Goal: Navigation & Orientation: Find specific page/section

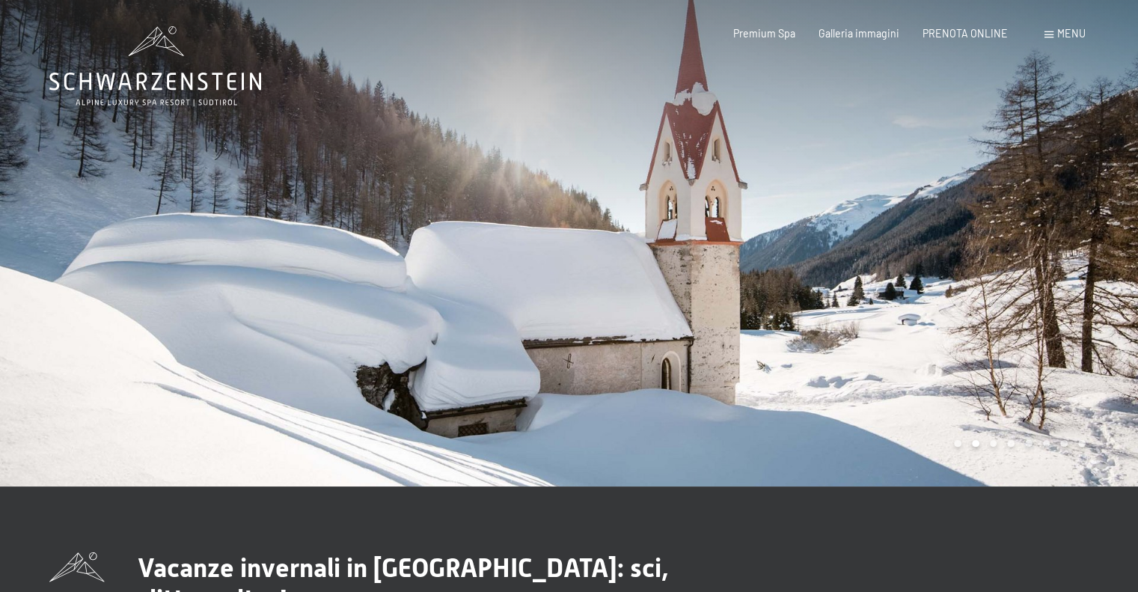
click at [834, 257] on div at bounding box center [853, 243] width 569 height 486
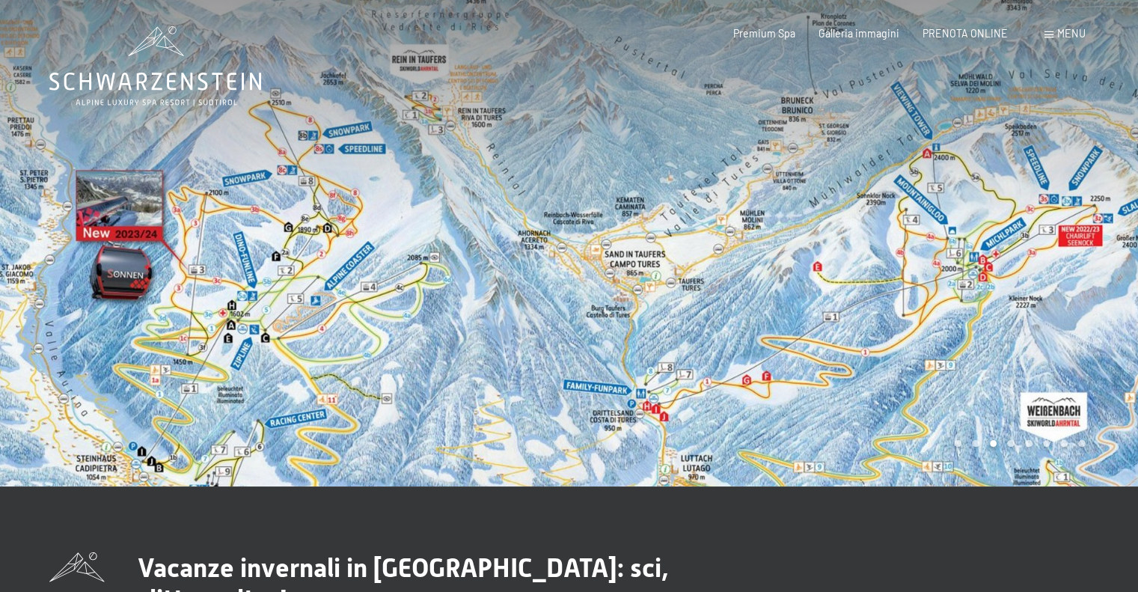
click at [1043, 283] on div at bounding box center [853, 243] width 569 height 486
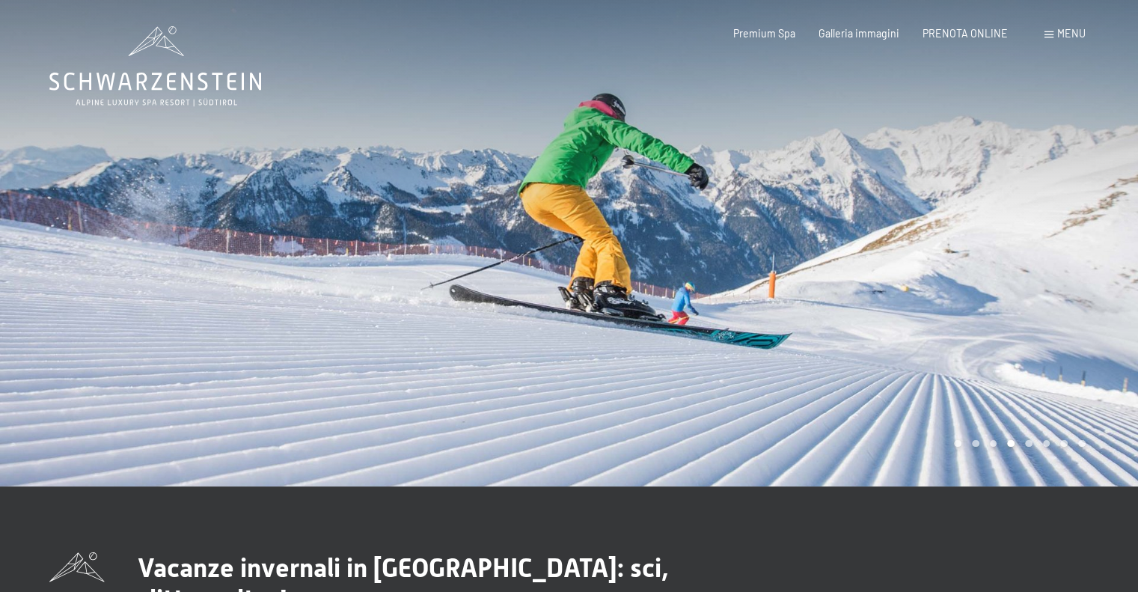
click at [1043, 283] on div at bounding box center [853, 243] width 569 height 486
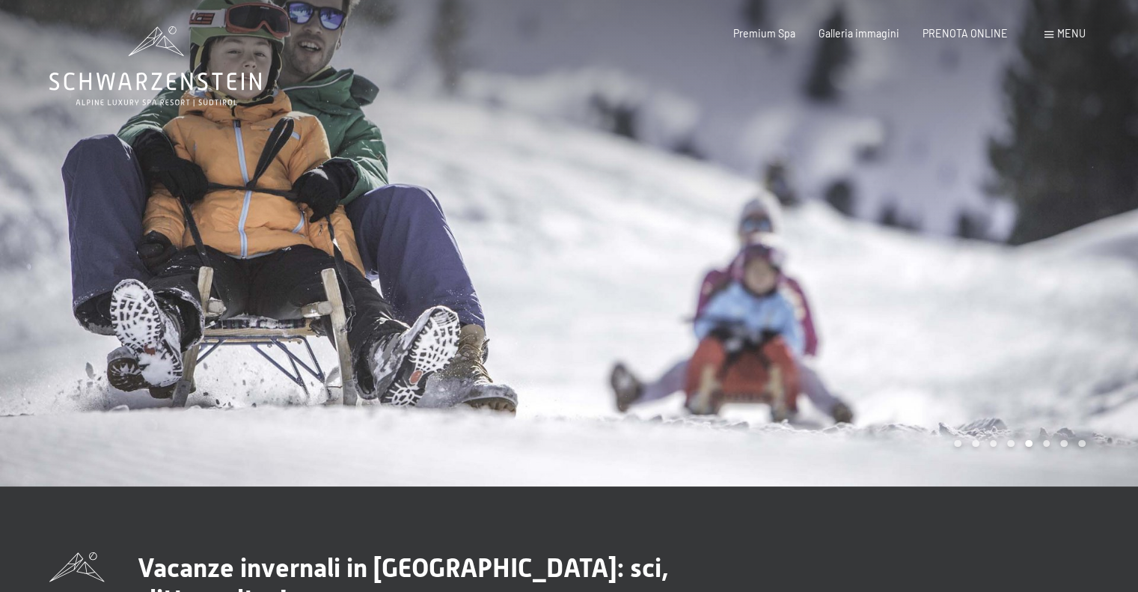
click at [1043, 283] on div at bounding box center [853, 243] width 569 height 486
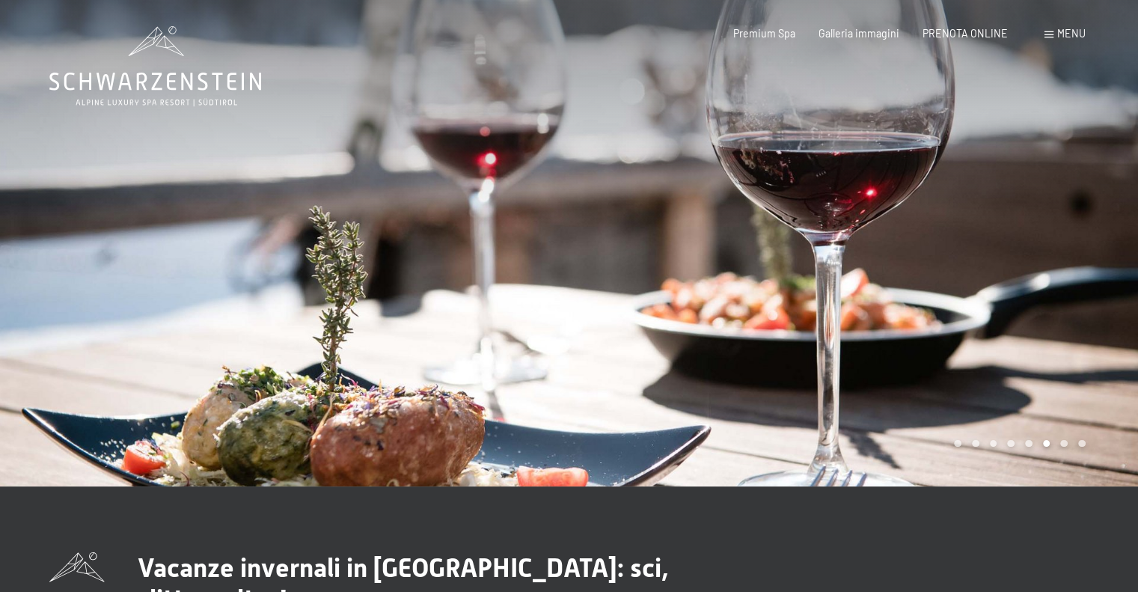
click at [1043, 283] on div at bounding box center [853, 243] width 569 height 486
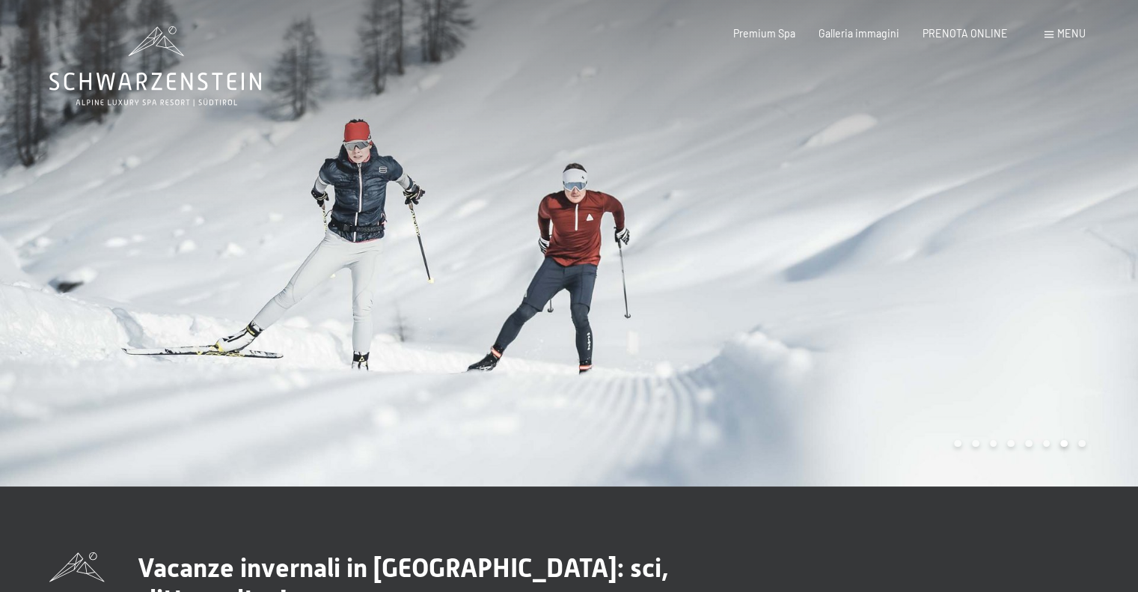
click at [1043, 283] on div at bounding box center [853, 243] width 569 height 486
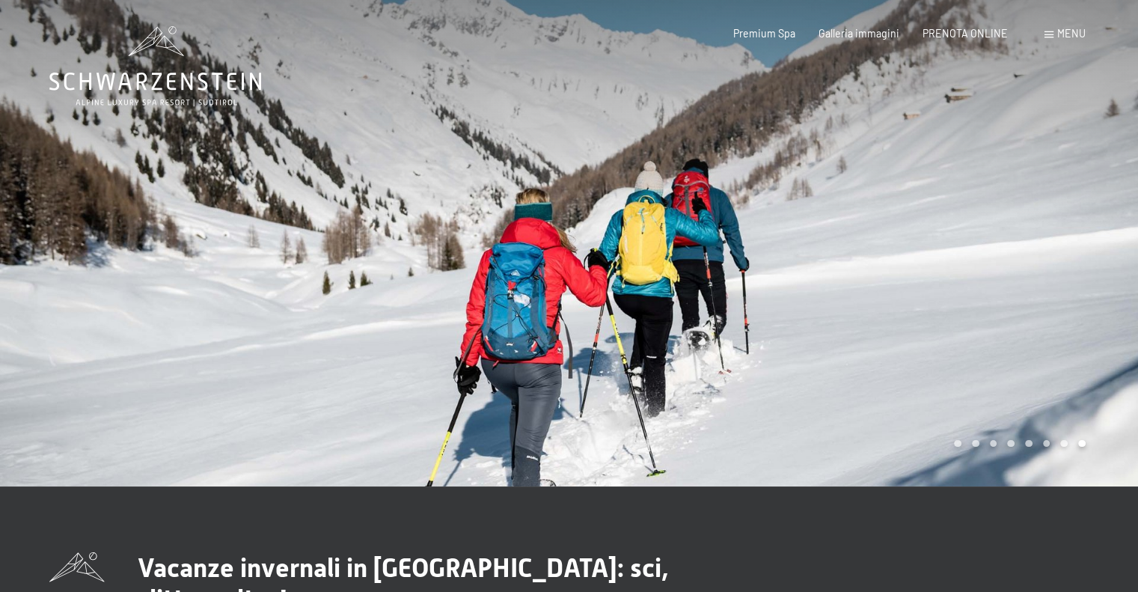
click at [1043, 283] on div at bounding box center [853, 243] width 569 height 486
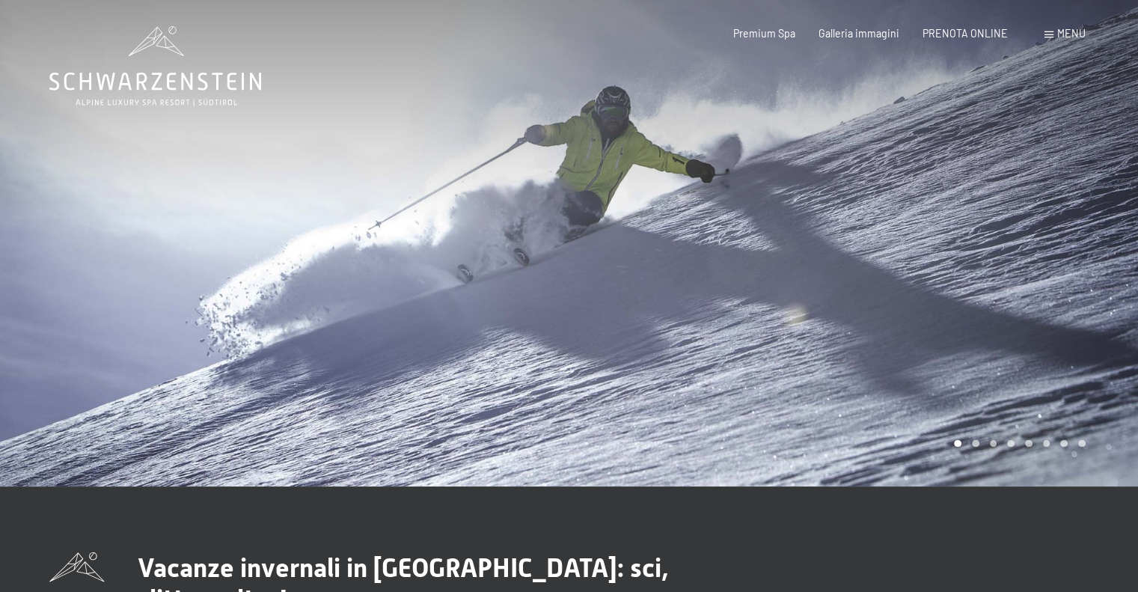
click at [1043, 283] on div at bounding box center [853, 243] width 569 height 486
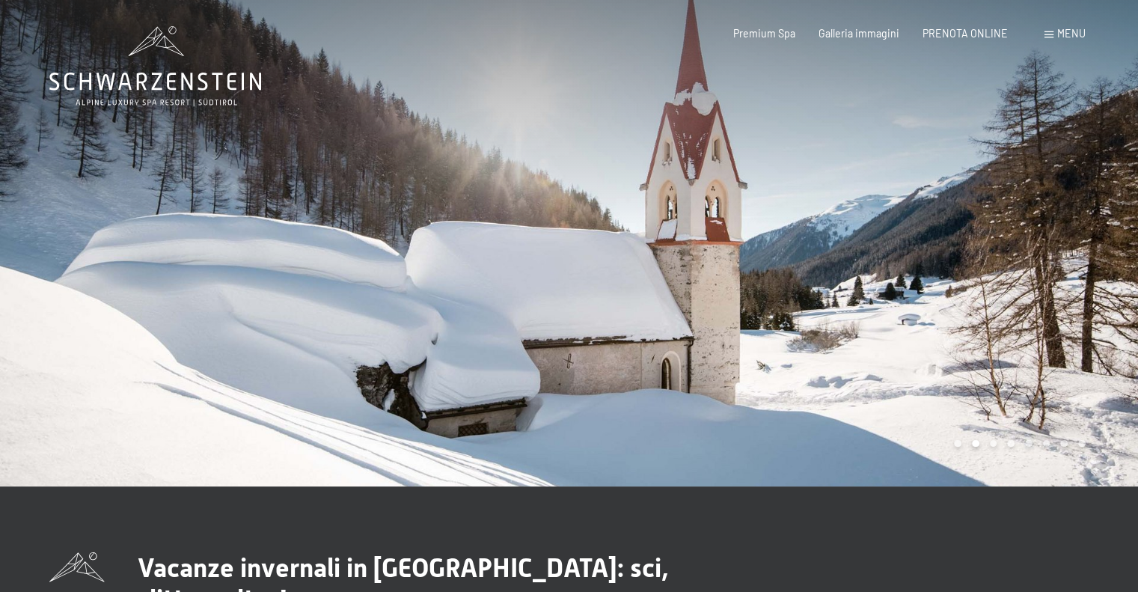
click at [1043, 283] on div at bounding box center [853, 243] width 569 height 486
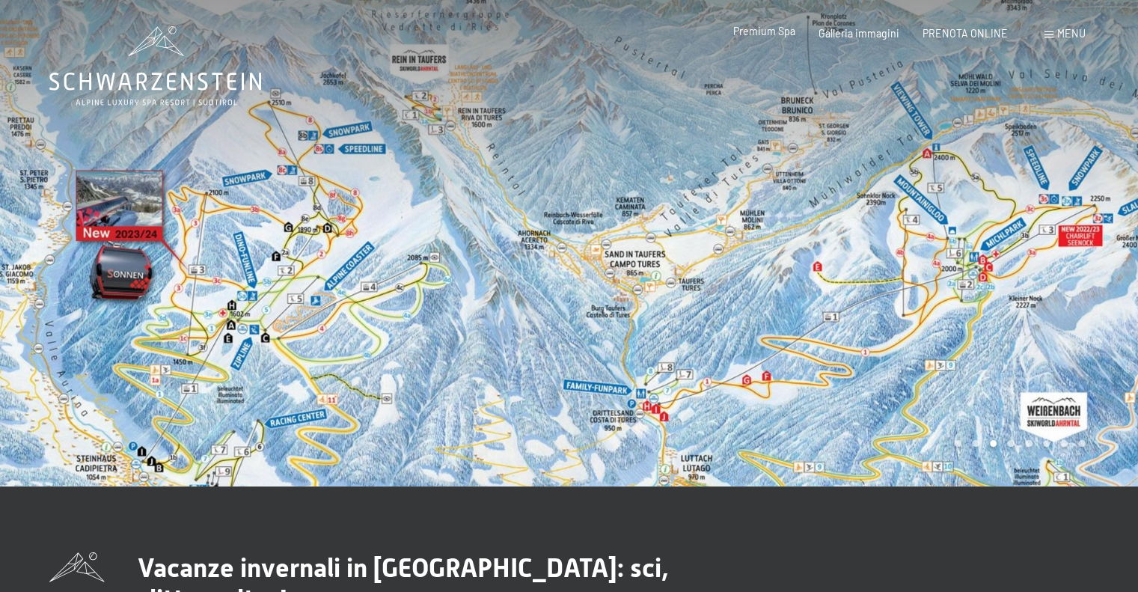
click at [780, 37] on span "Premium Spa" at bounding box center [764, 31] width 62 height 13
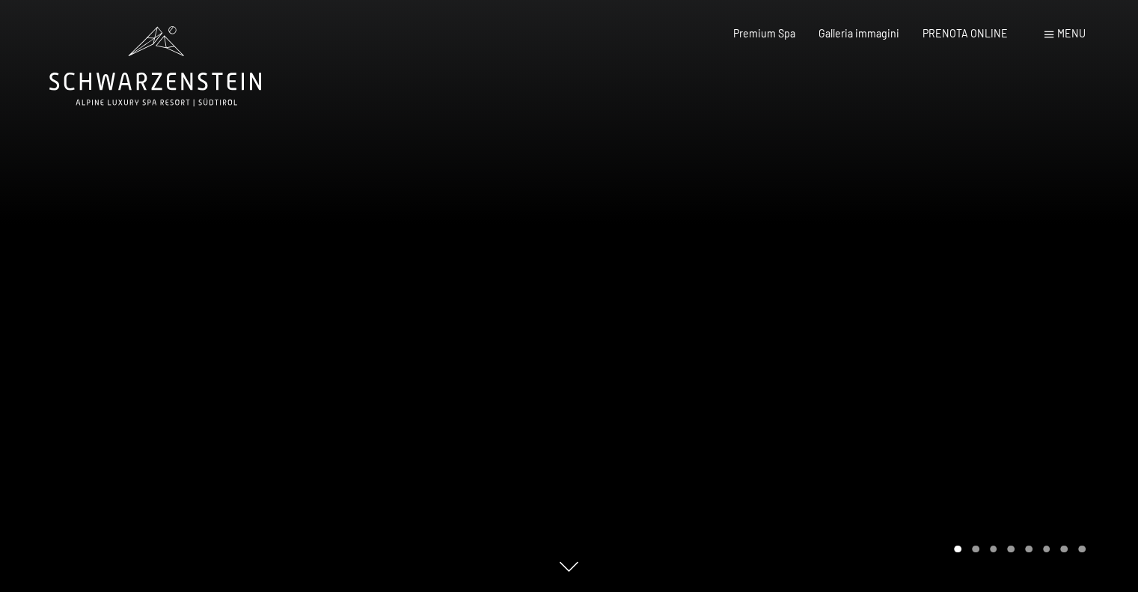
click at [826, 292] on div at bounding box center [853, 296] width 569 height 592
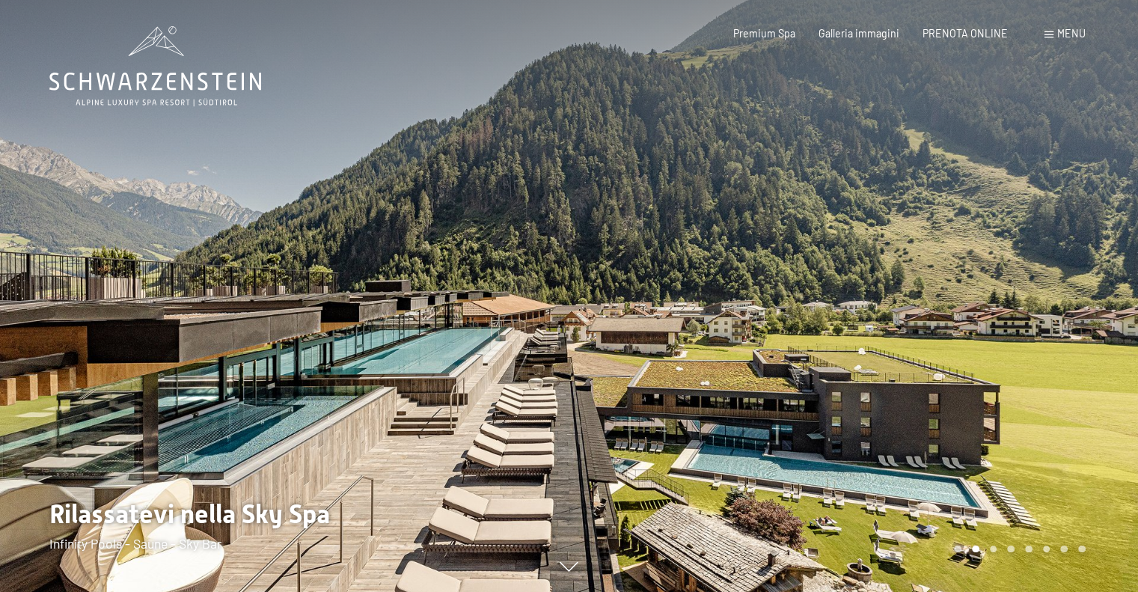
click at [825, 292] on div at bounding box center [853, 296] width 569 height 592
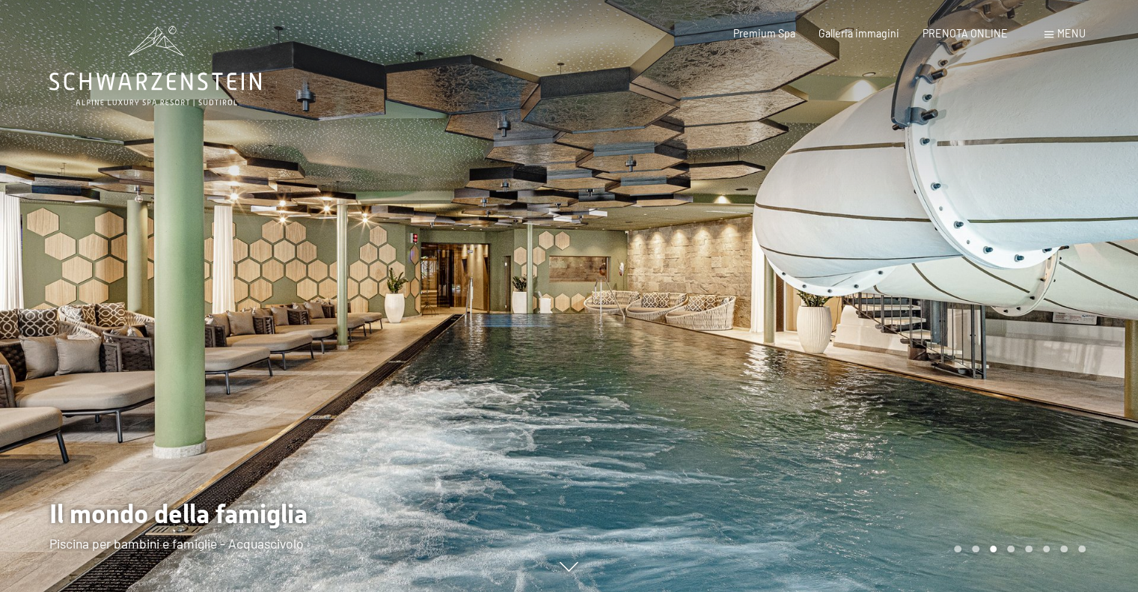
click at [825, 292] on div at bounding box center [853, 296] width 569 height 592
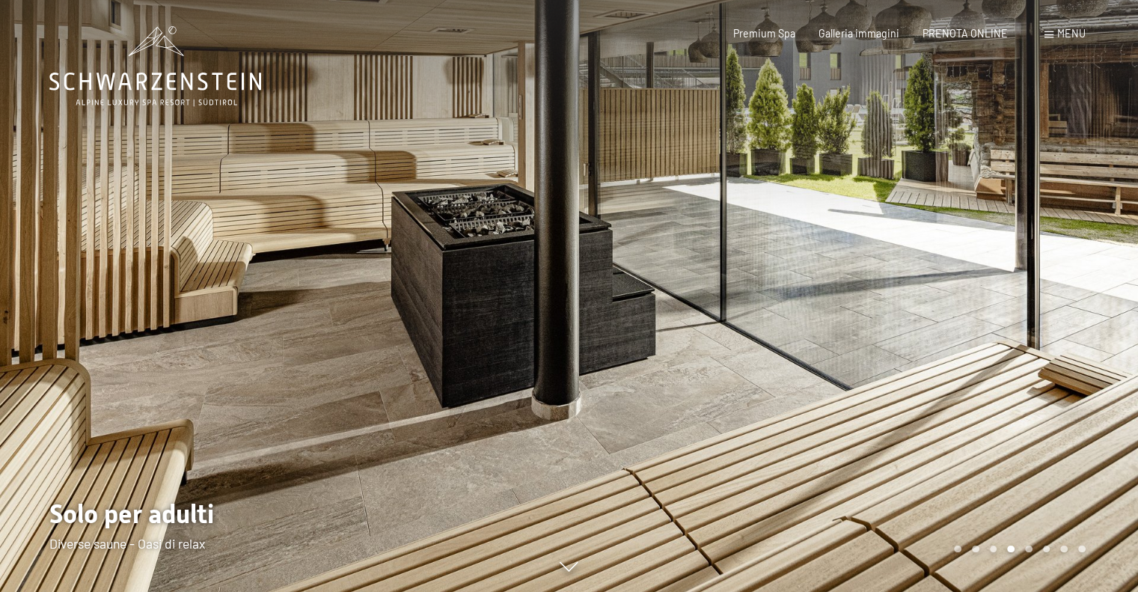
click at [825, 292] on div at bounding box center [853, 296] width 569 height 592
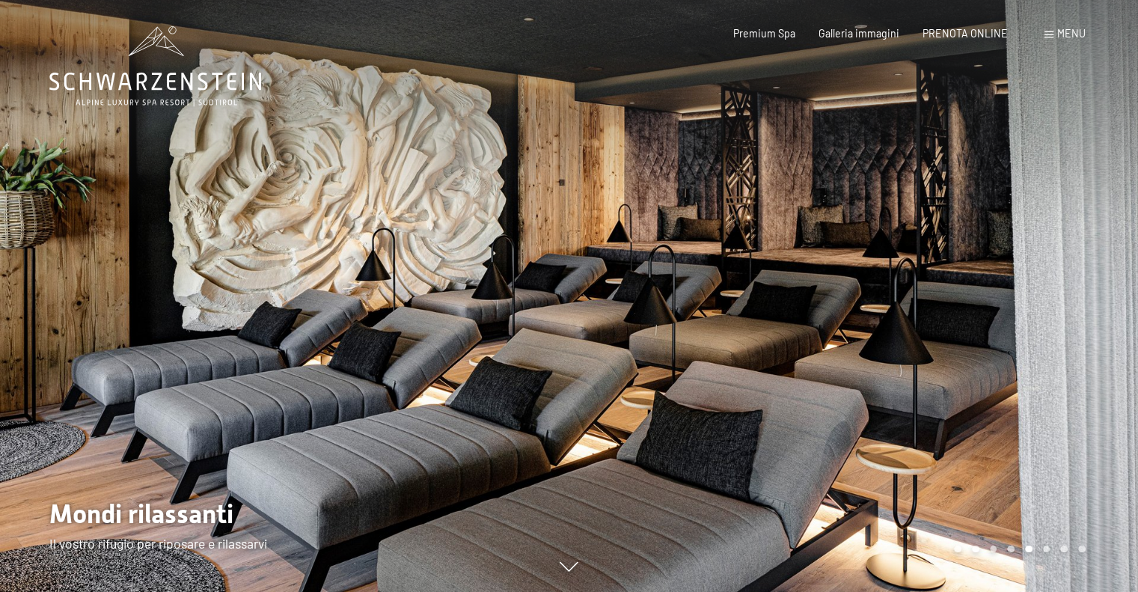
click at [825, 292] on div at bounding box center [853, 296] width 569 height 592
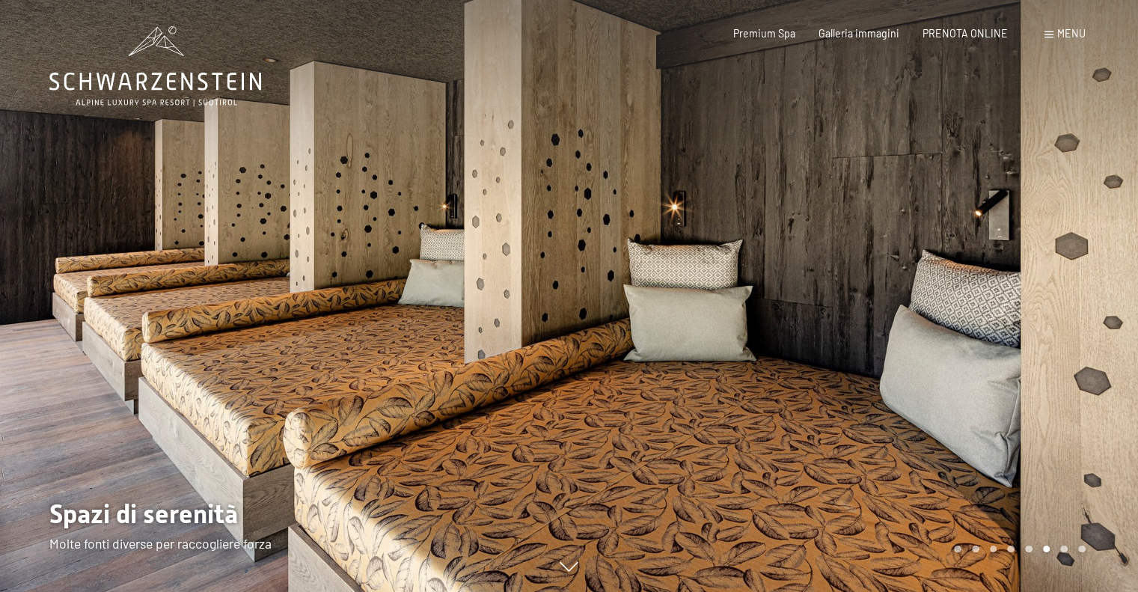
click at [825, 292] on div at bounding box center [853, 296] width 569 height 592
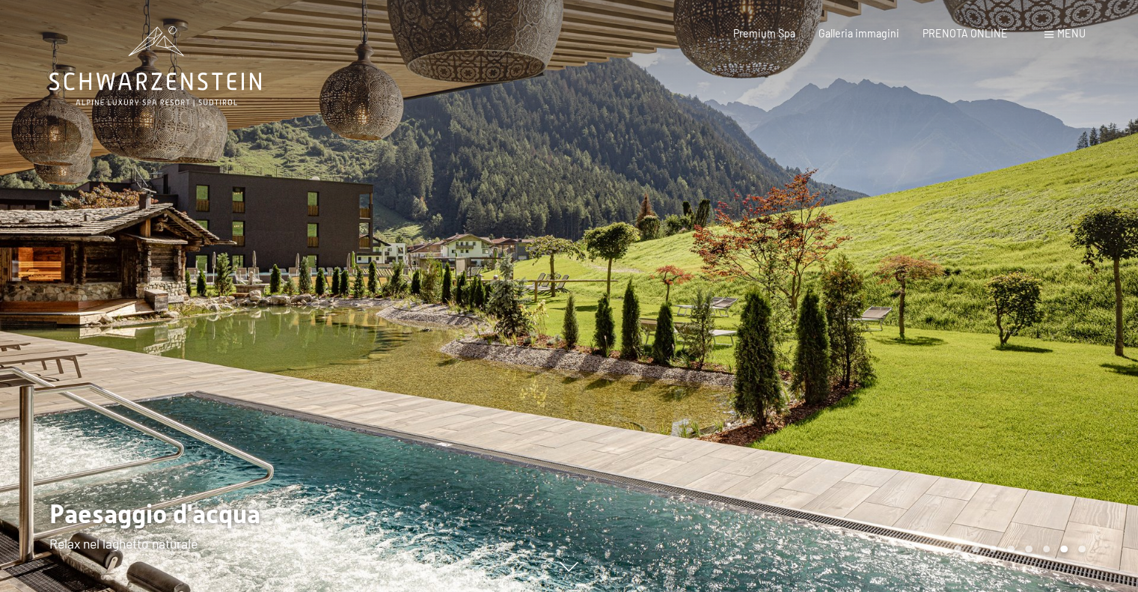
click at [825, 292] on div at bounding box center [853, 296] width 569 height 592
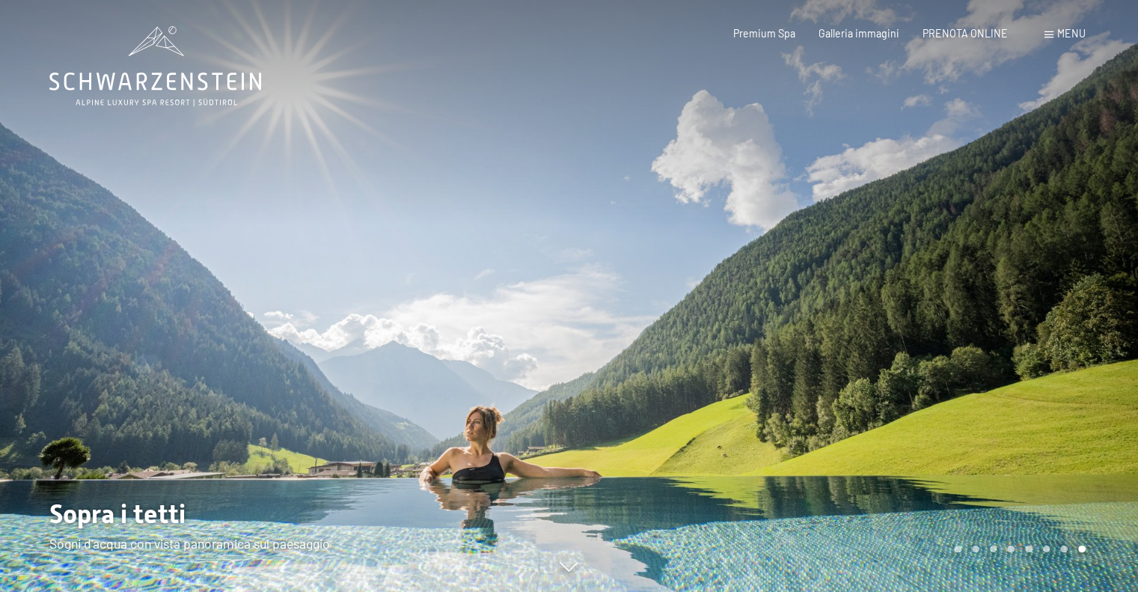
click at [825, 292] on div at bounding box center [853, 296] width 569 height 592
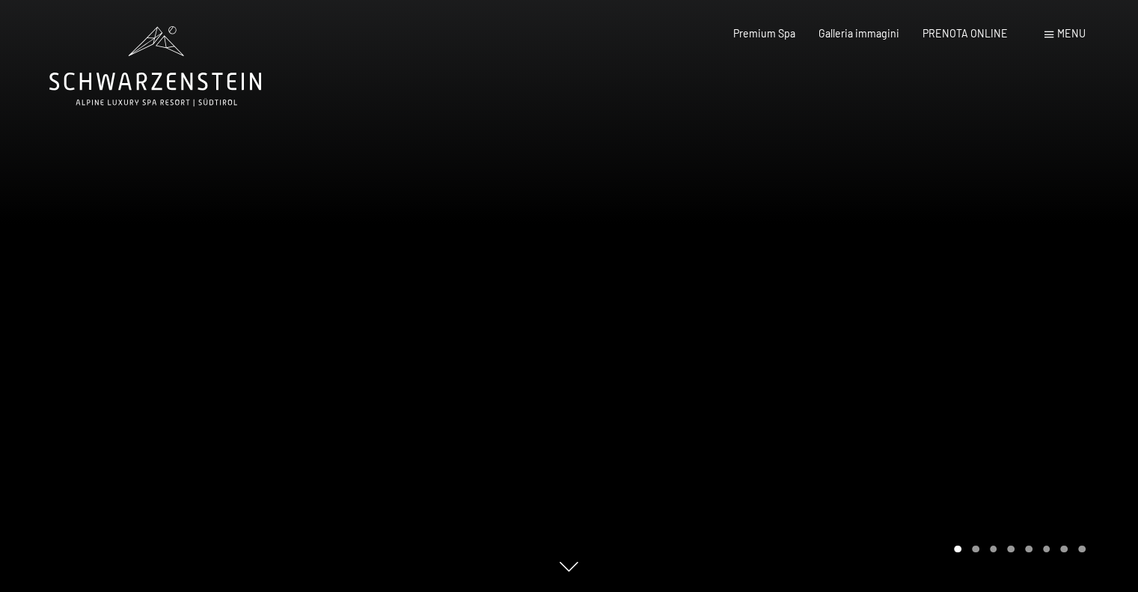
click at [825, 292] on div at bounding box center [853, 296] width 569 height 592
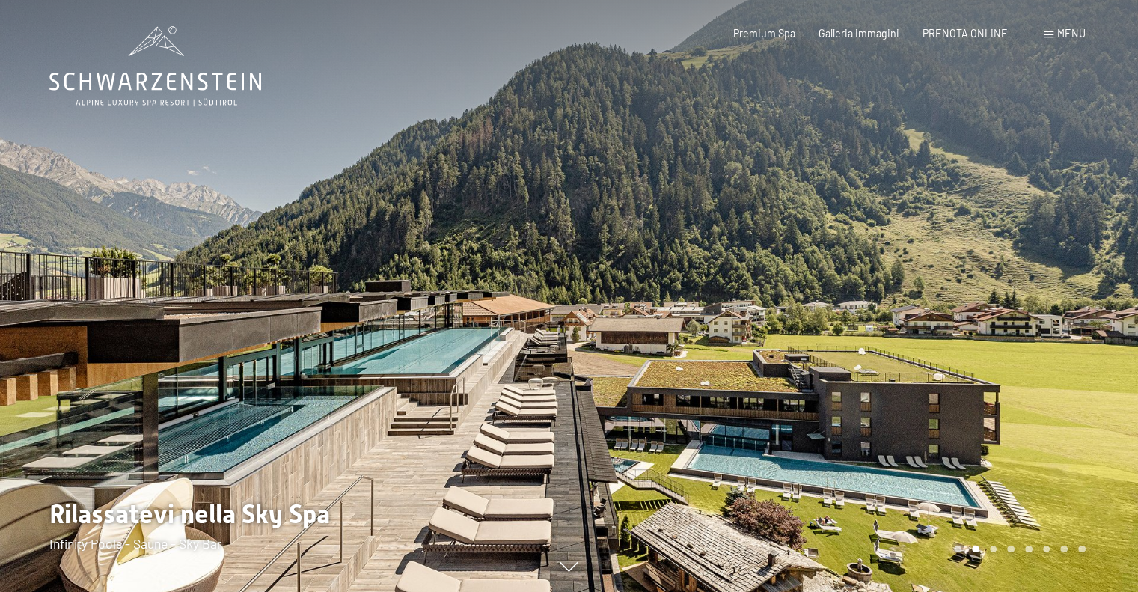
click at [825, 292] on div at bounding box center [853, 296] width 569 height 592
